Goal: Information Seeking & Learning: Learn about a topic

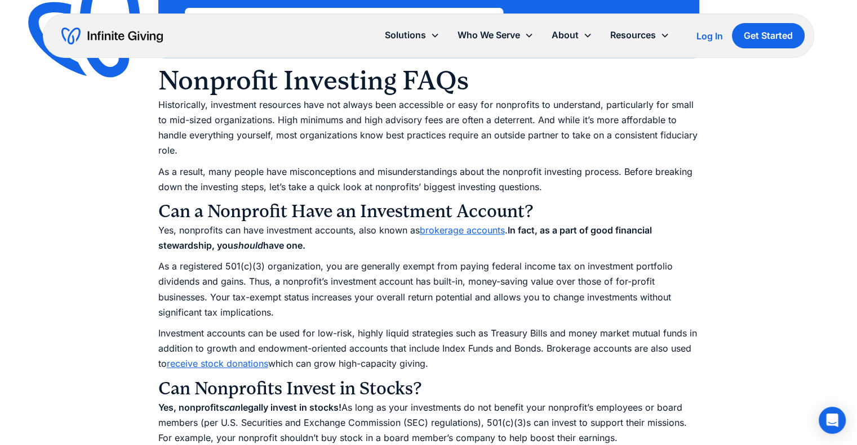
scroll to position [1009, 0]
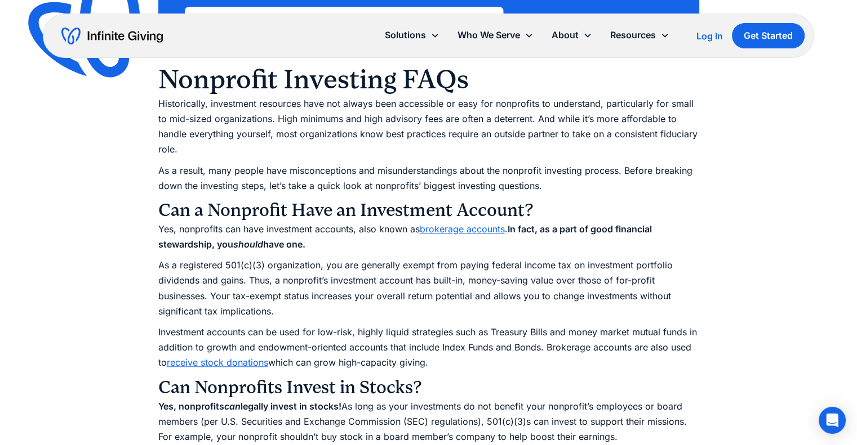
click at [273, 215] on h3 "Can a Nonprofit Have an Investment Account?" at bounding box center [428, 210] width 541 height 23
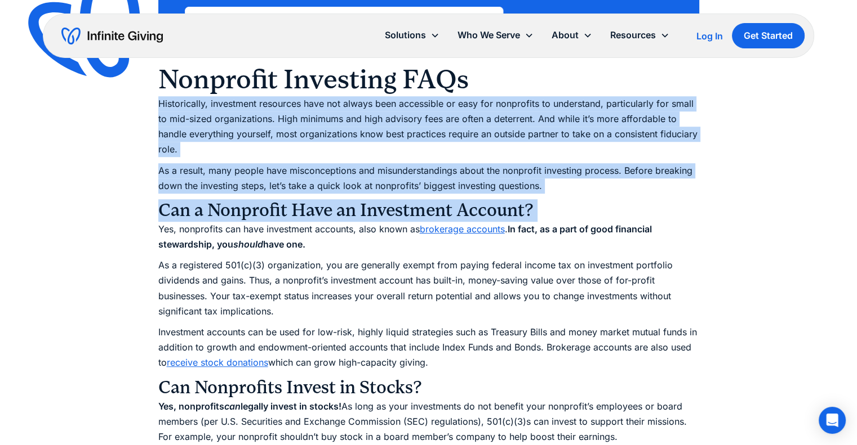
drag, startPoint x: 0, startPoint y: 0, endPoint x: 271, endPoint y: 109, distance: 292.4
click at [271, 109] on p "Historically, investment resources have not always been accessible or easy for …" at bounding box center [428, 126] width 541 height 61
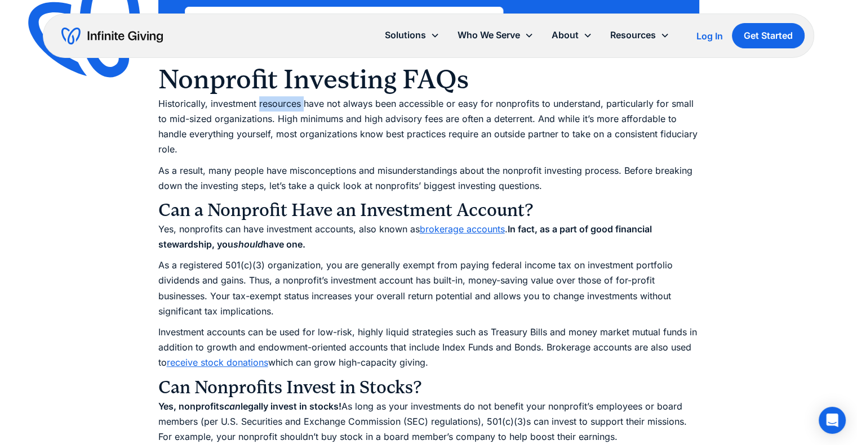
click at [271, 109] on p "Historically, investment resources have not always been accessible or easy for …" at bounding box center [428, 126] width 541 height 61
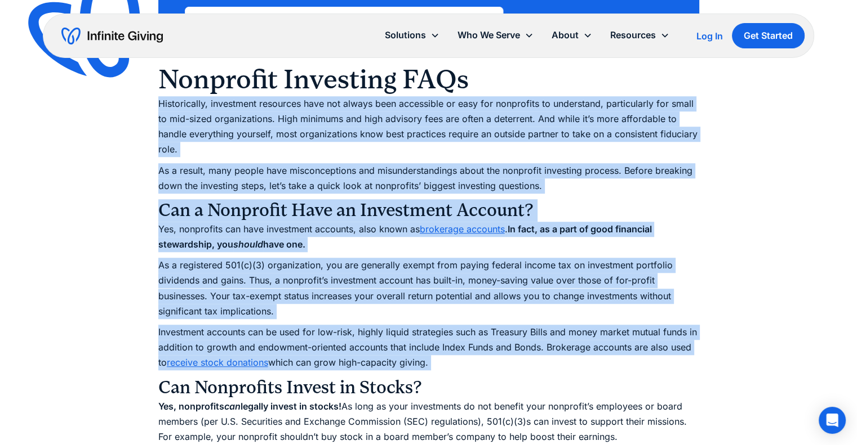
drag, startPoint x: 271, startPoint y: 109, endPoint x: 319, endPoint y: 339, distance: 235.3
click at [319, 339] on p "Investment accounts can be used for low-risk, highly liquid strategies such as …" at bounding box center [428, 348] width 541 height 46
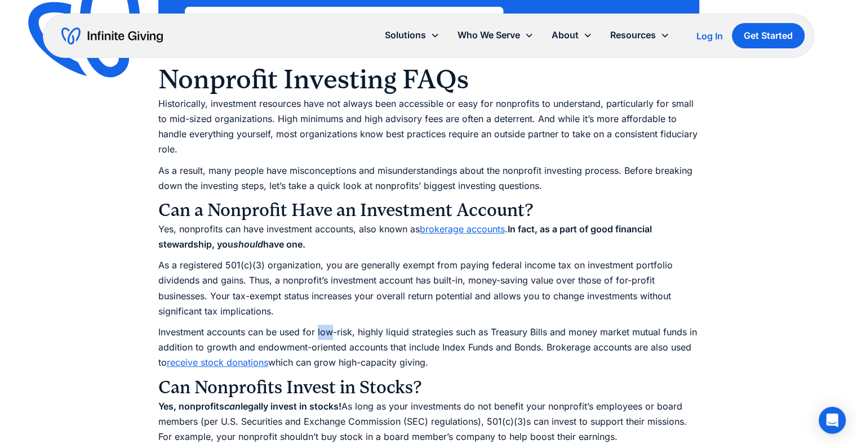
click at [319, 339] on p "Investment accounts can be used for low-risk, highly liquid strategies such as …" at bounding box center [428, 348] width 541 height 46
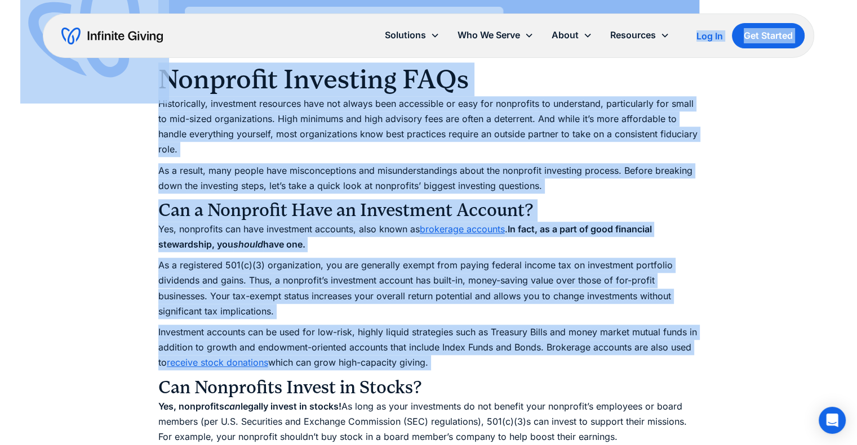
drag, startPoint x: 319, startPoint y: 339, endPoint x: 306, endPoint y: 48, distance: 290.9
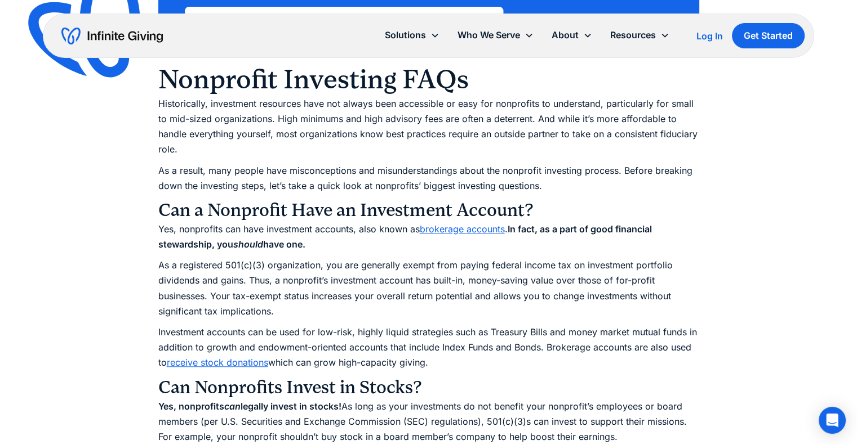
click at [306, 48] on div "Solutions Donation Page Investing Cash Reserves Advisory Services Stock Donatio…" at bounding box center [428, 36] width 771 height 44
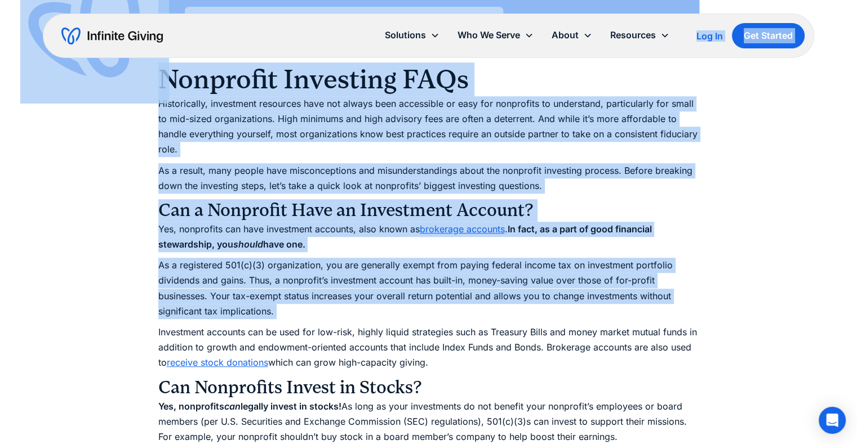
drag, startPoint x: 306, startPoint y: 48, endPoint x: 317, endPoint y: 282, distance: 233.4
click at [317, 282] on p "As a registered 501(c)(3) organization, you are generally exempt from paying fe…" at bounding box center [428, 288] width 541 height 61
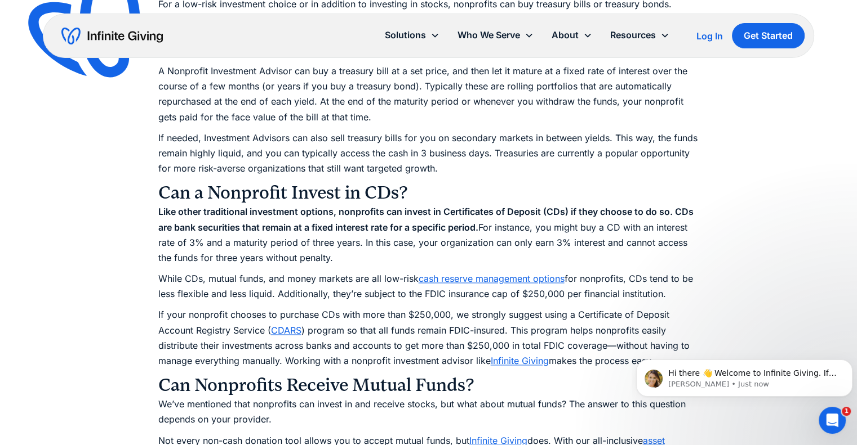
scroll to position [0, 0]
click at [317, 275] on p "While CDs, mutual funds, and money markets are all low-risk cash reserve manage…" at bounding box center [428, 286] width 541 height 30
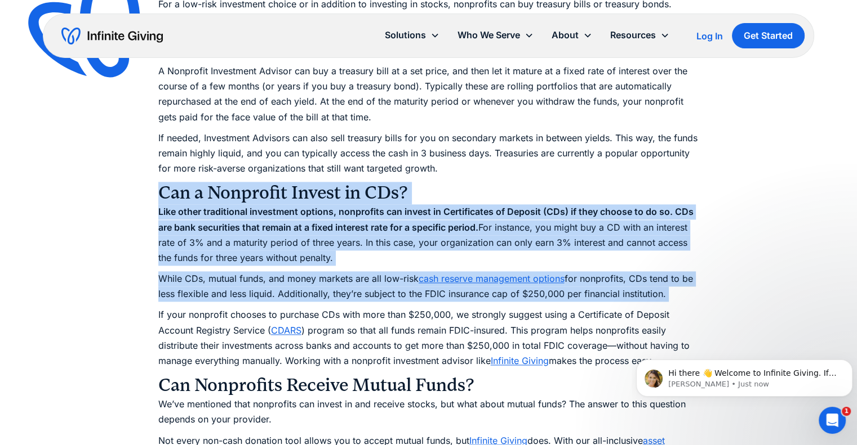
drag, startPoint x: 317, startPoint y: 275, endPoint x: 305, endPoint y: 196, distance: 79.8
click at [305, 196] on h3 "Can a Nonprofit Invest in CDs?" at bounding box center [428, 193] width 541 height 23
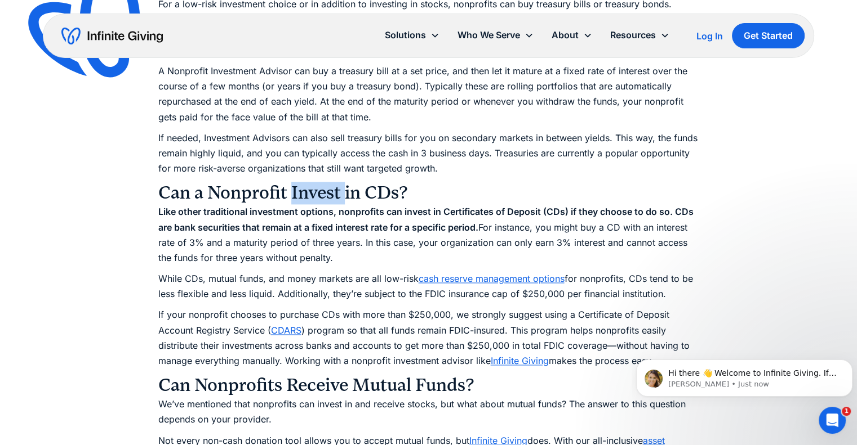
click at [305, 196] on h3 "Can a Nonprofit Invest in CDs?" at bounding box center [428, 193] width 541 height 23
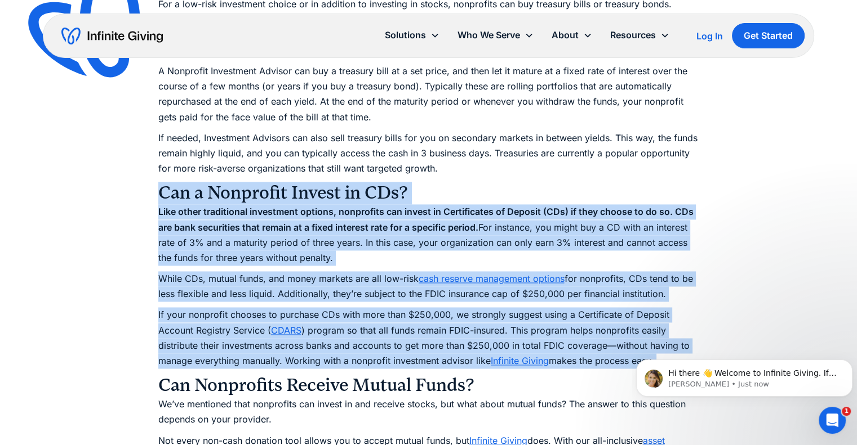
drag, startPoint x: 305, startPoint y: 196, endPoint x: 328, endPoint y: 305, distance: 111.2
click at [371, 348] on p "If your nonprofit chooses to purchase CDs with more than $250,000, we strongly …" at bounding box center [428, 337] width 541 height 61
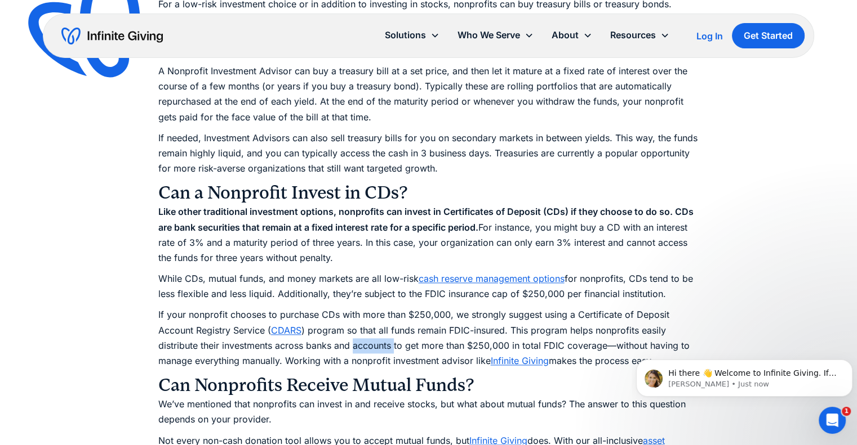
click at [371, 348] on p "If your nonprofit chooses to purchase CDs with more than $250,000, we strongly …" at bounding box center [428, 337] width 541 height 61
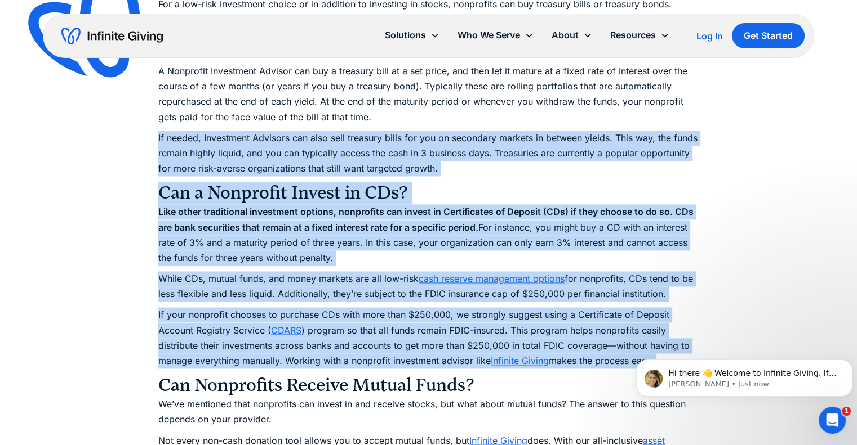
drag, startPoint x: 371, startPoint y: 348, endPoint x: 344, endPoint y: 147, distance: 202.9
click at [344, 147] on p "If needed, Investment Advisors can also sell treasury bills for you on secondar…" at bounding box center [428, 154] width 541 height 46
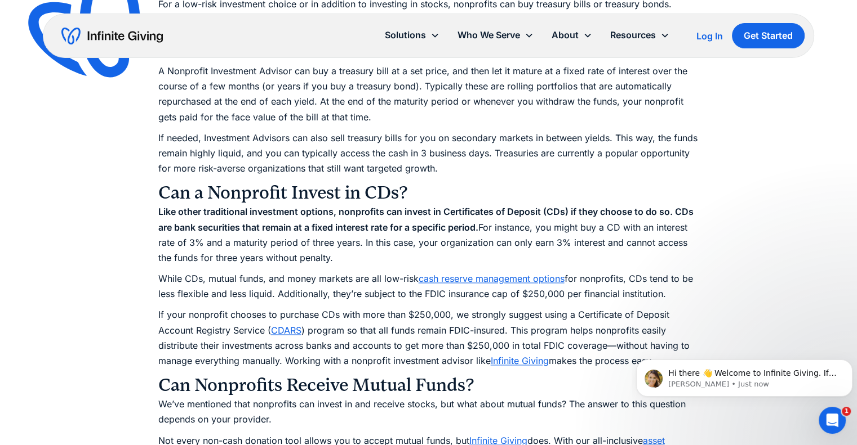
click at [344, 147] on p "If needed, Investment Advisors can also sell treasury bills for you on secondar…" at bounding box center [428, 154] width 541 height 46
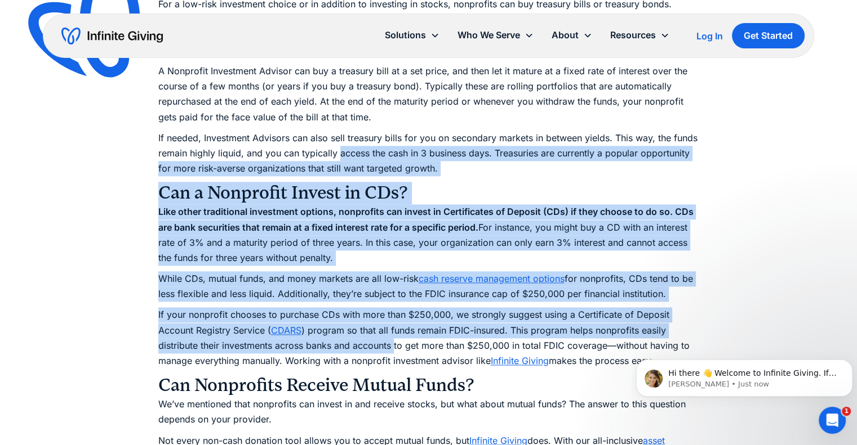
drag, startPoint x: 344, startPoint y: 147, endPoint x: 393, endPoint y: 349, distance: 208.0
click at [393, 349] on p "If your nonprofit chooses to purchase CDs with more than $250,000, we strongly …" at bounding box center [428, 337] width 541 height 61
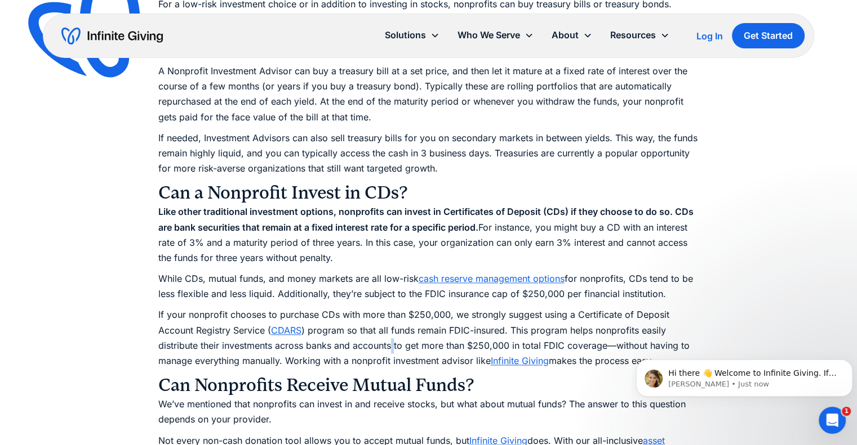
click at [393, 349] on p "If your nonprofit chooses to purchase CDs with more than $250,000, we strongly …" at bounding box center [428, 337] width 541 height 61
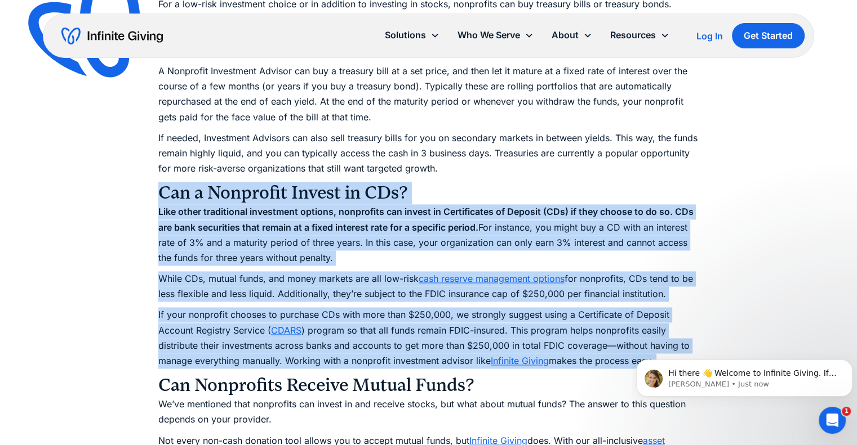
drag, startPoint x: 393, startPoint y: 349, endPoint x: 367, endPoint y: 192, distance: 159.2
click at [367, 192] on h3 "Can a Nonprofit Invest in CDs?" at bounding box center [428, 193] width 541 height 23
